Goal: Communication & Community: Answer question/provide support

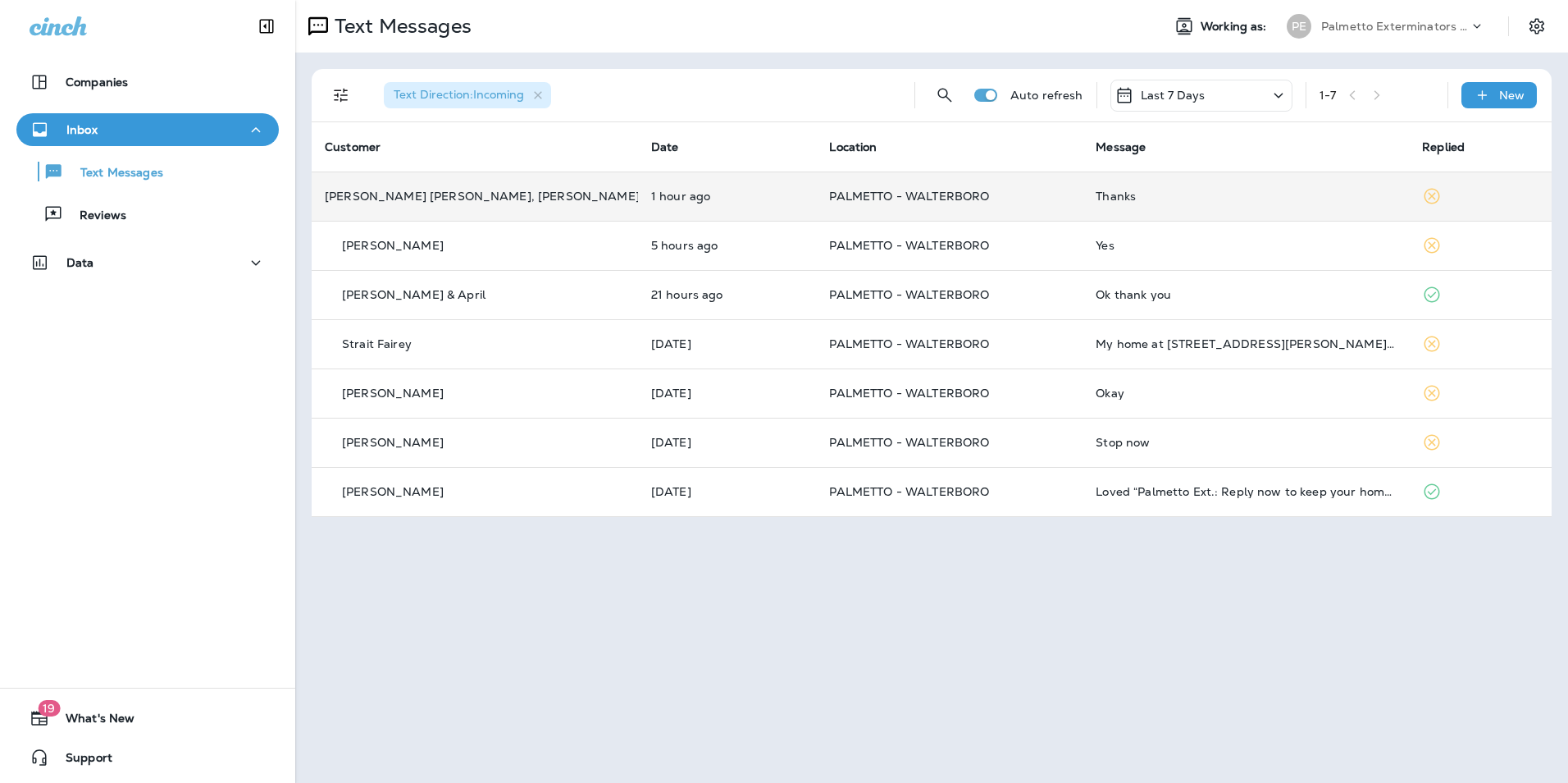
click at [1182, 204] on td "Thanks" at bounding box center [1246, 196] width 327 height 49
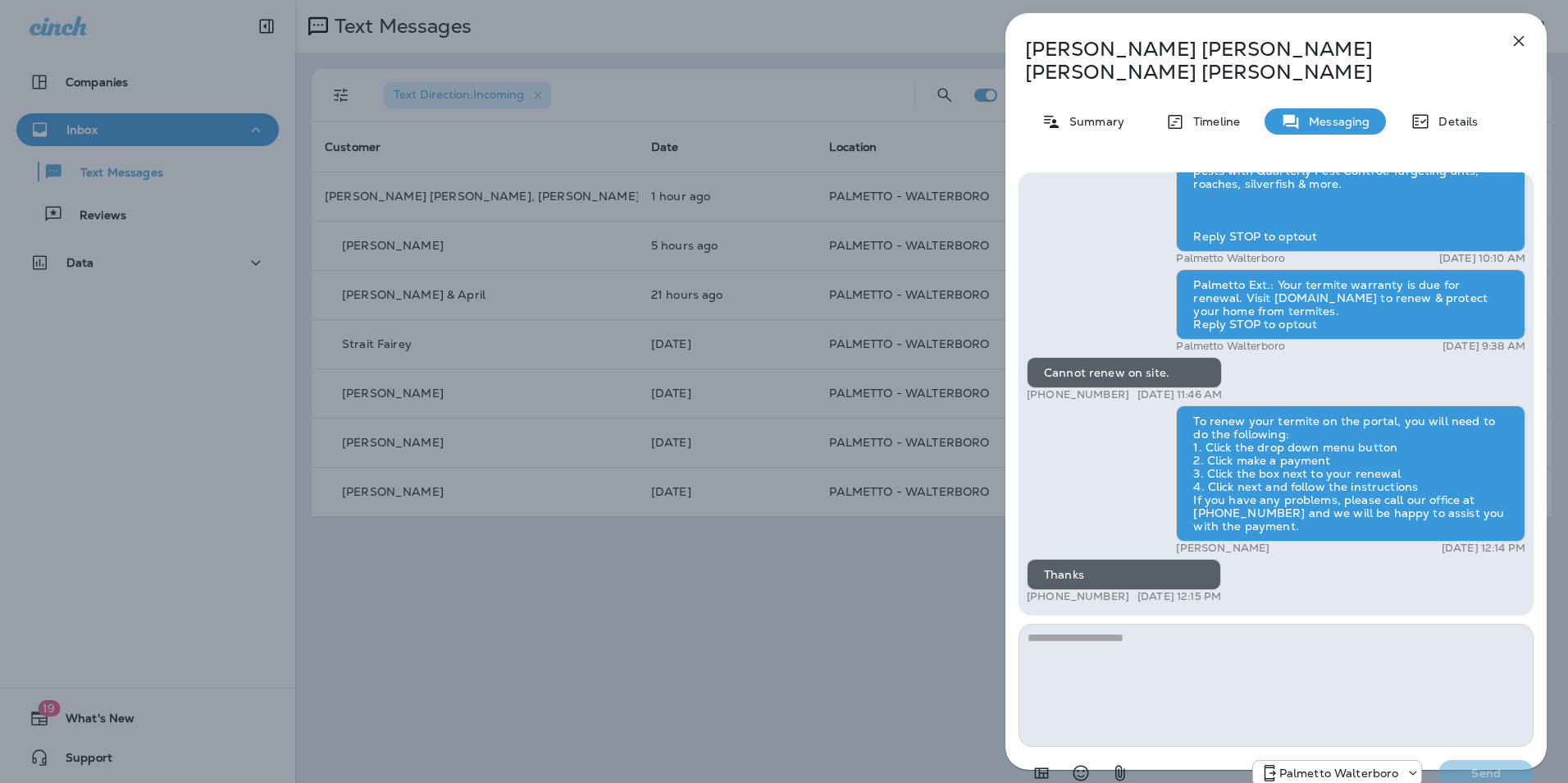
click at [1147, 629] on textarea at bounding box center [1276, 685] width 515 height 123
type textarea "**********"
click at [1489, 766] on p "Send" at bounding box center [1486, 773] width 69 height 15
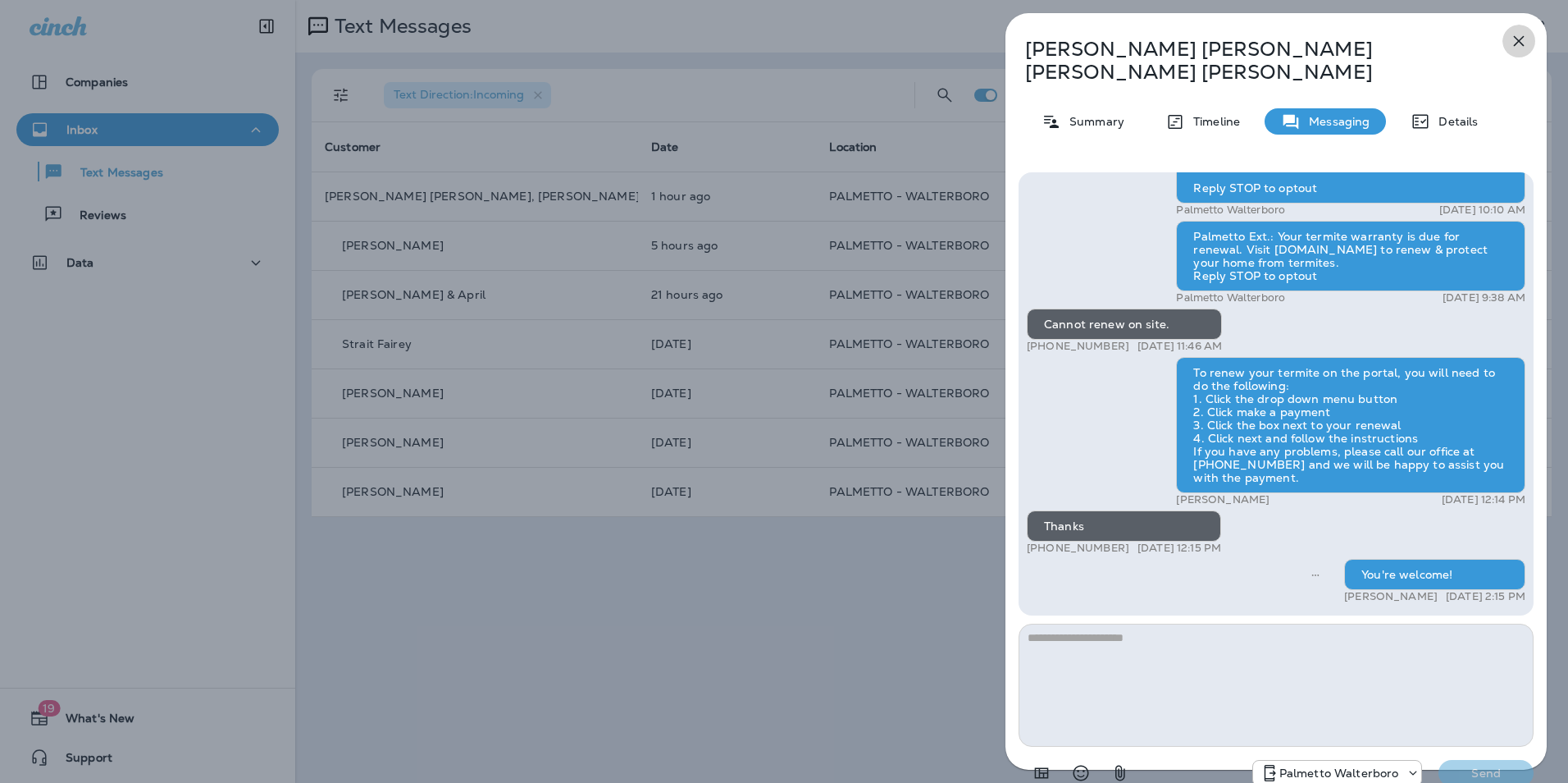
click at [1516, 48] on icon "button" at bounding box center [1519, 41] width 20 height 20
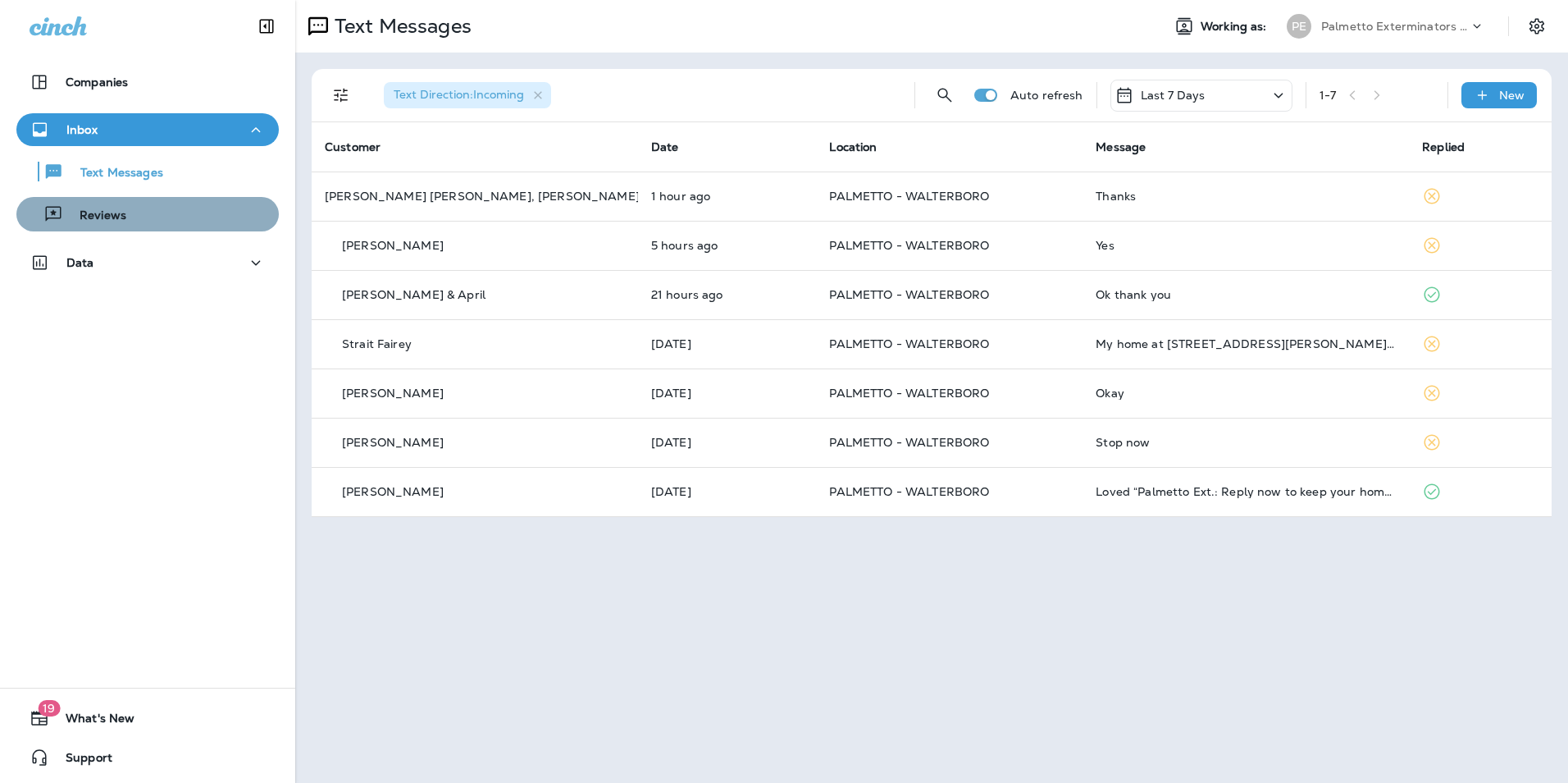
click at [168, 211] on div "Reviews" at bounding box center [147, 214] width 249 height 24
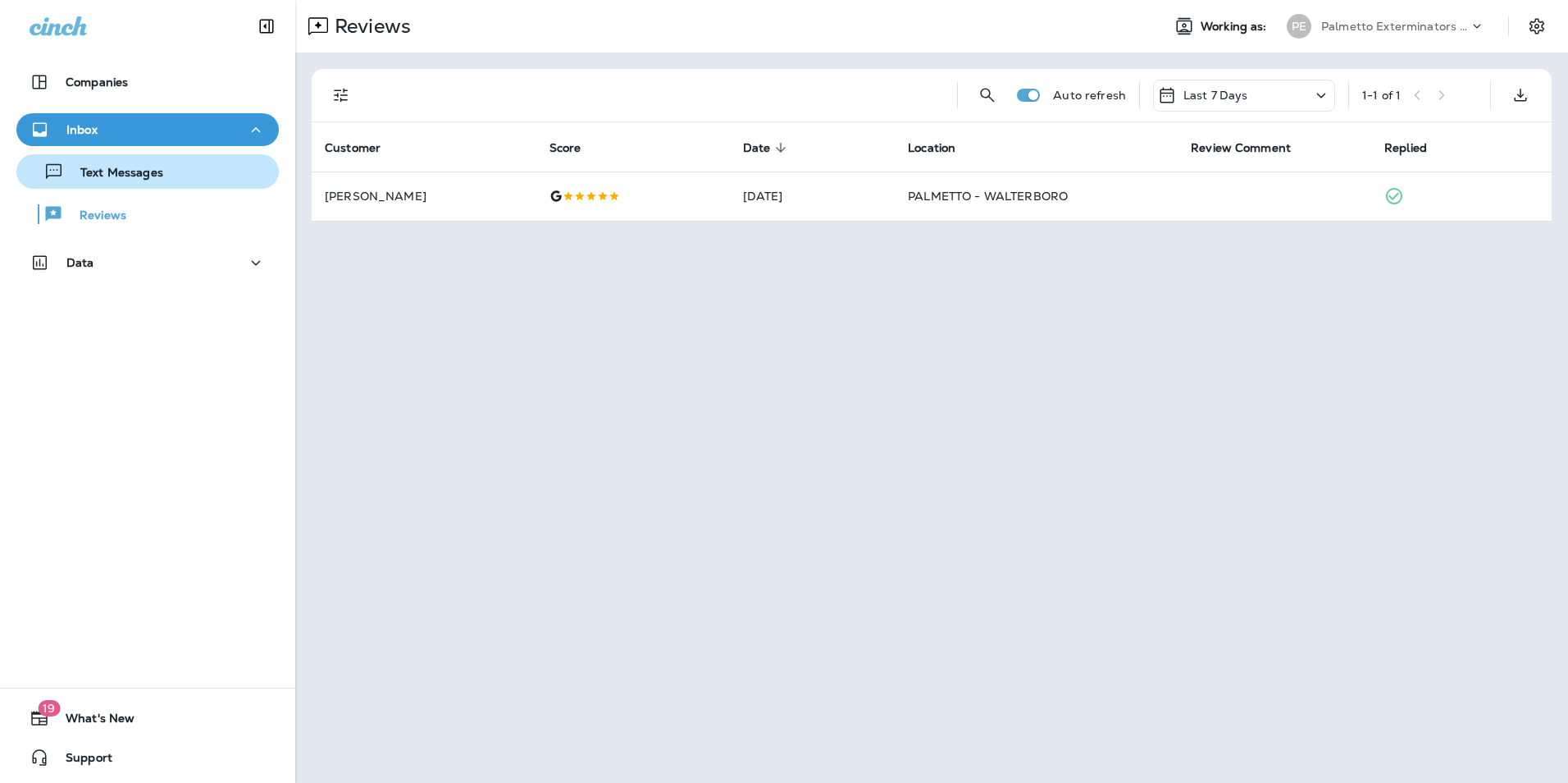
click at [183, 164] on div "Text Messages" at bounding box center [147, 171] width 249 height 24
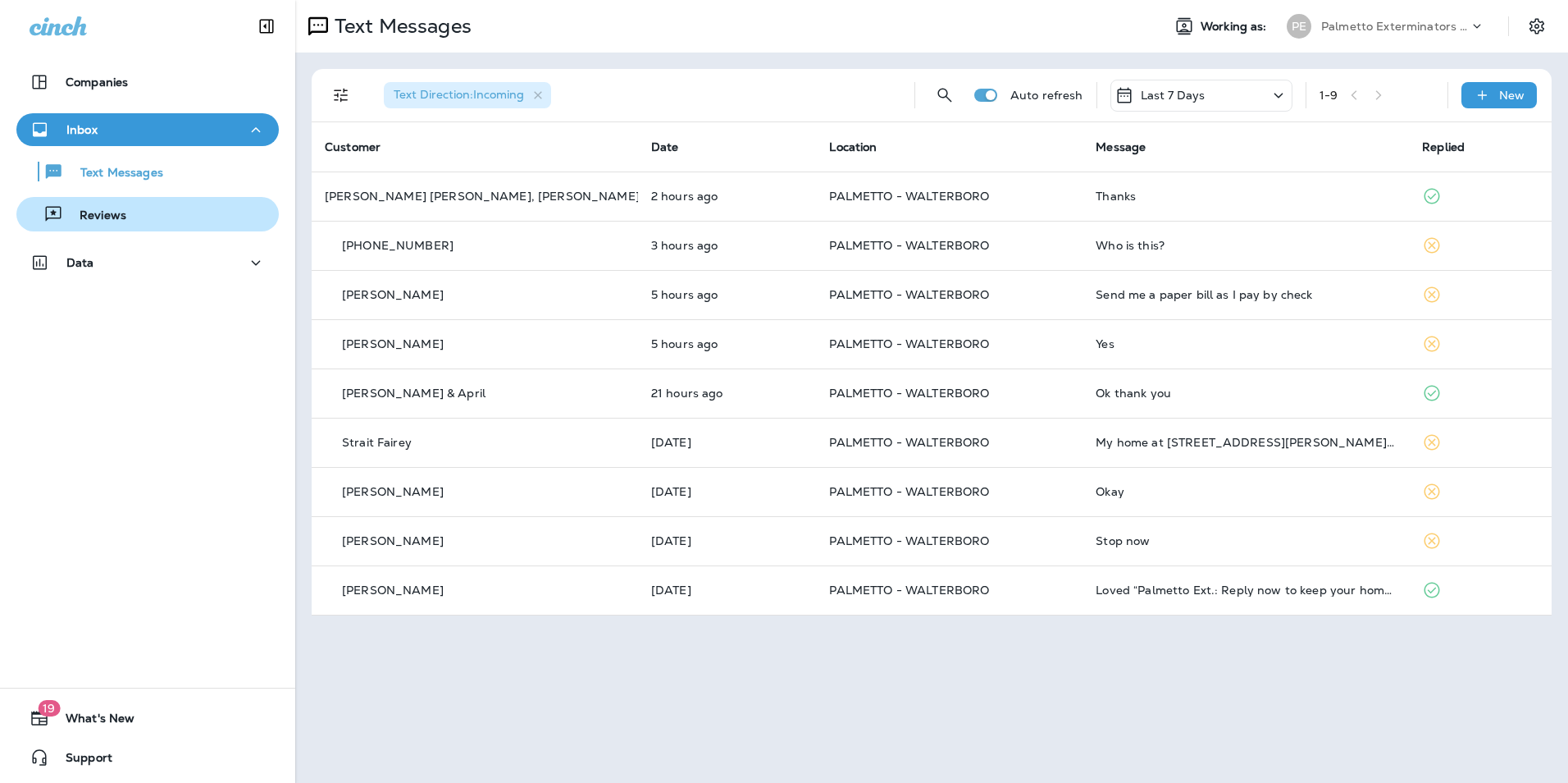
click at [205, 214] on div "Reviews" at bounding box center [147, 214] width 249 height 24
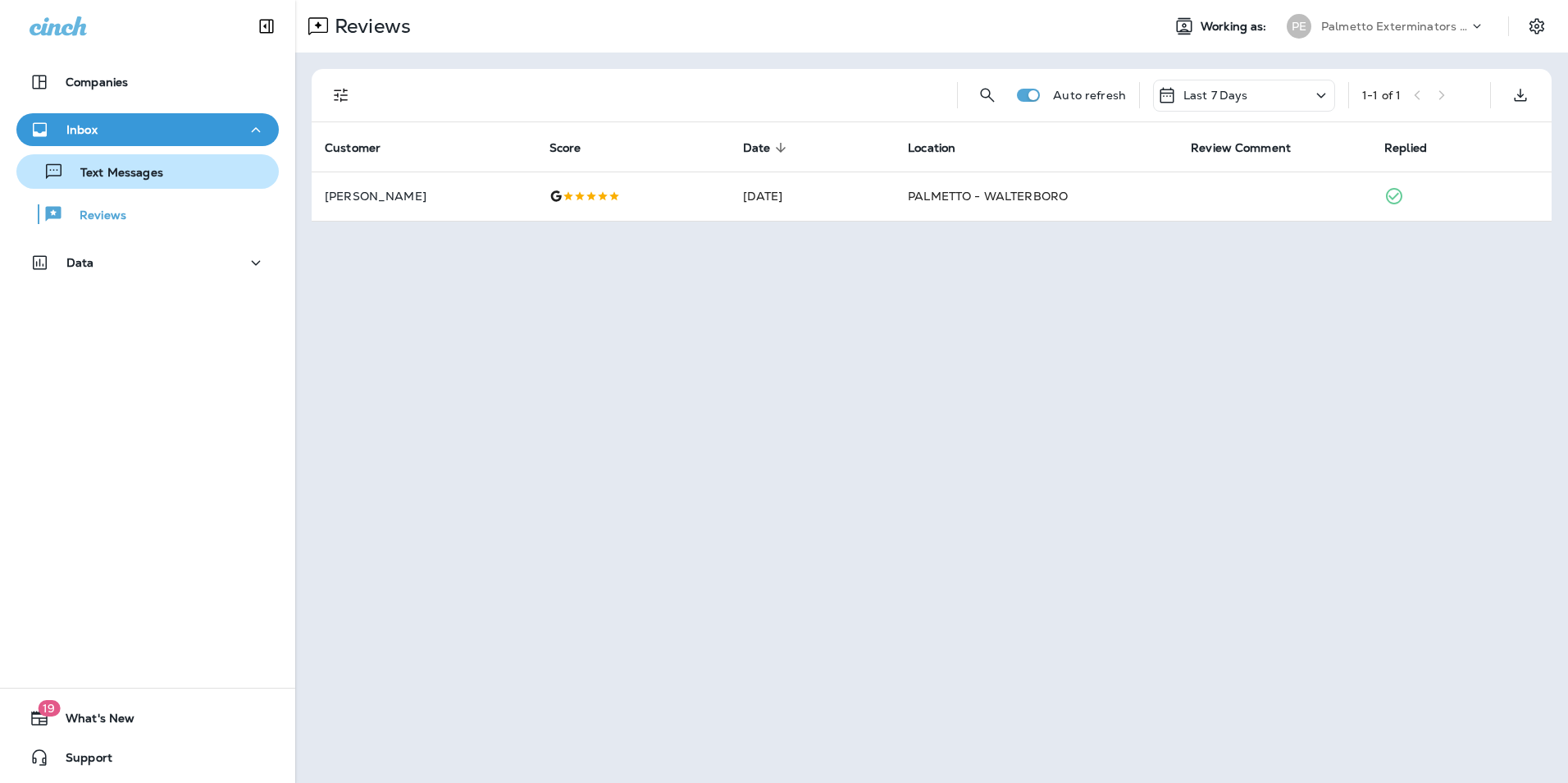
click at [204, 181] on div "Text Messages" at bounding box center [147, 171] width 249 height 24
